Goal: Task Accomplishment & Management: Manage account settings

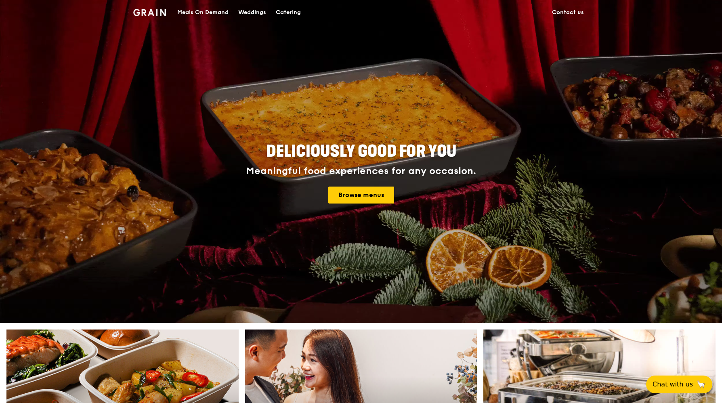
click at [156, 14] on img at bounding box center [149, 12] width 33 height 7
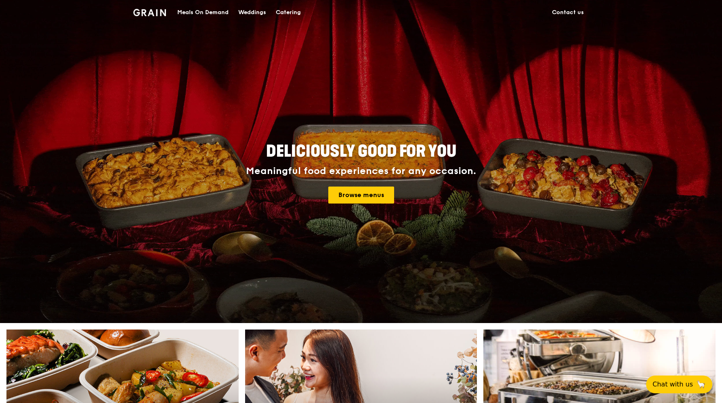
click at [150, 11] on img at bounding box center [149, 12] width 33 height 7
click at [151, 10] on img at bounding box center [149, 12] width 33 height 7
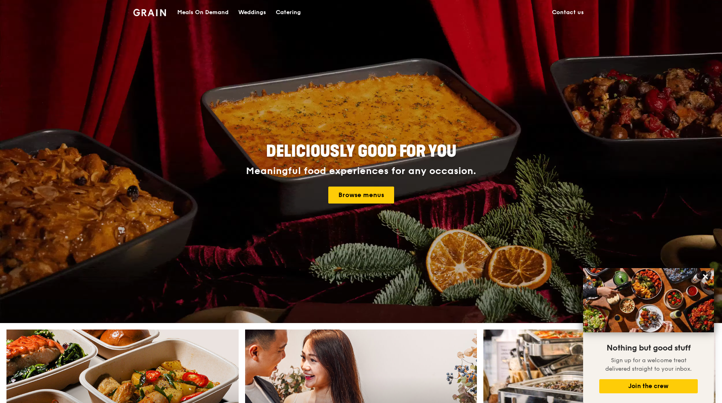
click at [553, 10] on link "Contact us" at bounding box center [568, 12] width 42 height 24
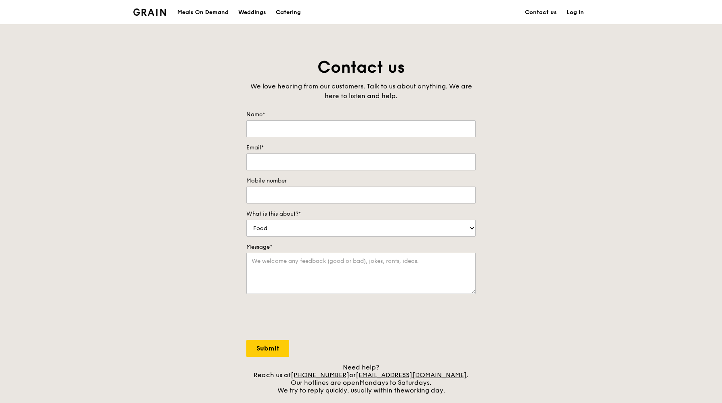
click at [570, 13] on link "Log in" at bounding box center [575, 12] width 27 height 24
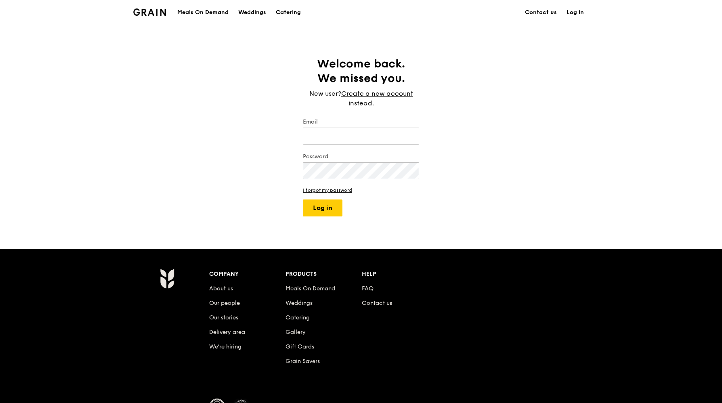
type input "llim@conservation.org"
click at [325, 204] on button "Log in" at bounding box center [323, 208] width 40 height 17
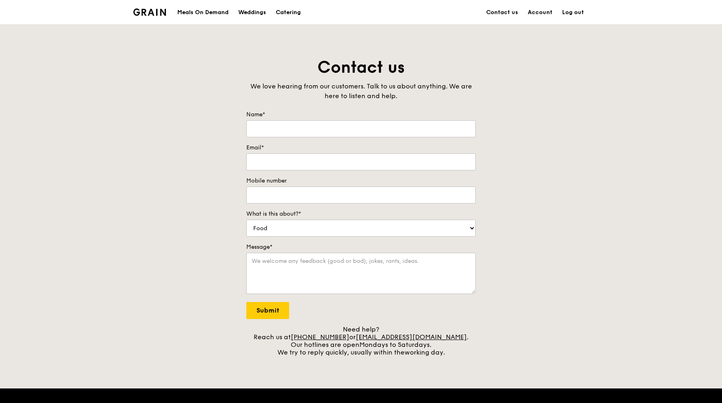
type input "lauren"
type input "llim@conservation.org"
type input "92253101"
click at [541, 14] on link "Account" at bounding box center [540, 12] width 34 height 24
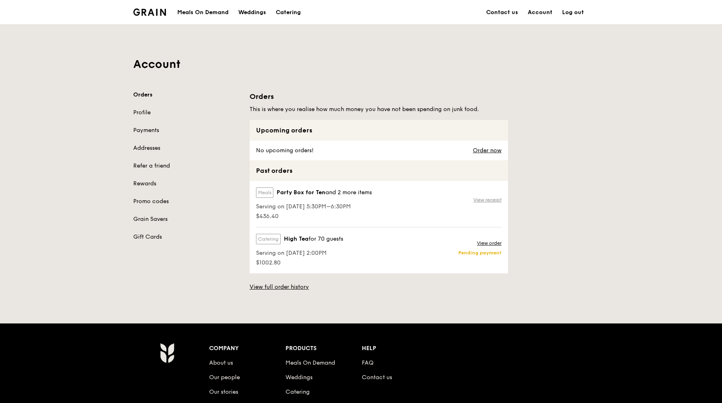
click at [478, 201] on link "View receipt" at bounding box center [487, 200] width 28 height 6
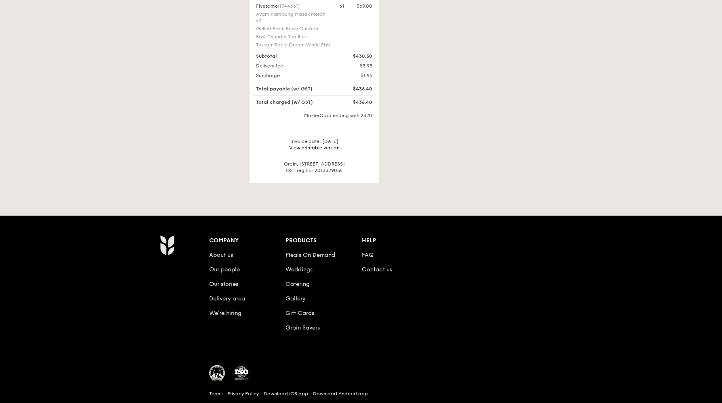
scroll to position [422, 0]
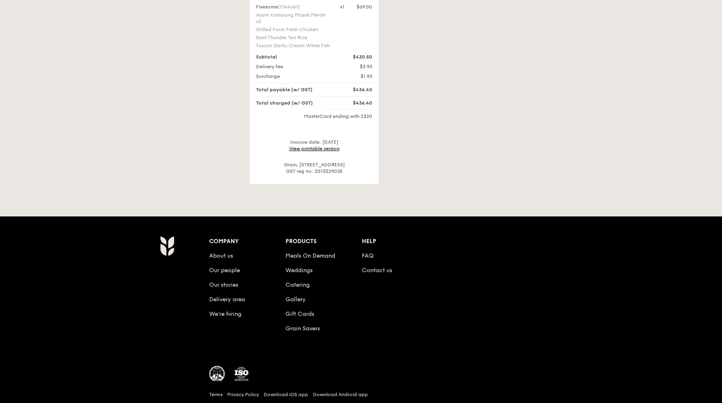
click at [322, 150] on link "View printable version" at bounding box center [314, 149] width 50 height 6
